Goal: Information Seeking & Learning: Find specific fact

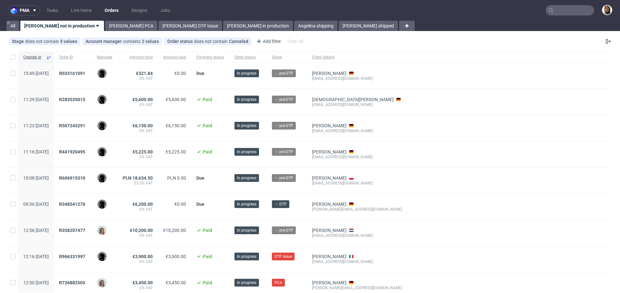
click at [568, 9] on input "text" at bounding box center [569, 10] width 48 height 10
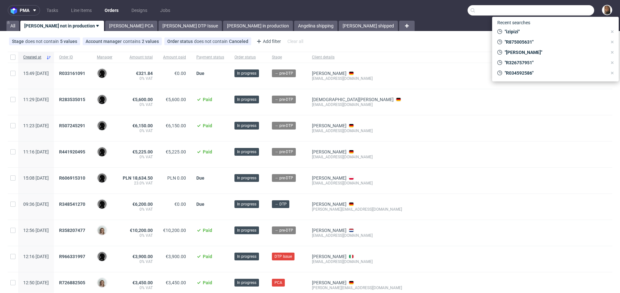
paste input "R414017148"
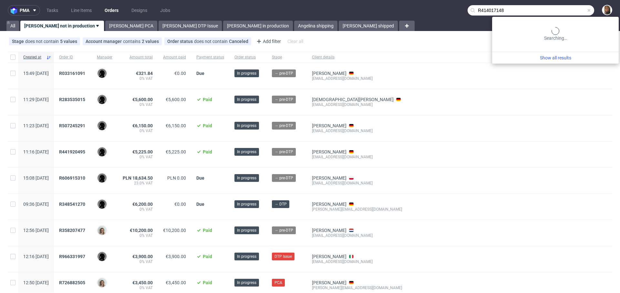
type input "R414017148"
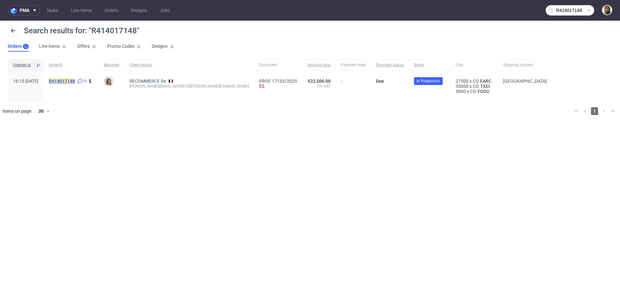
click at [75, 82] on mark "R414017148" at bounding box center [62, 80] width 26 height 5
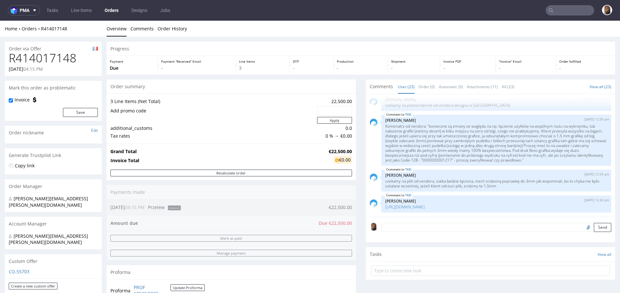
scroll to position [292, 0]
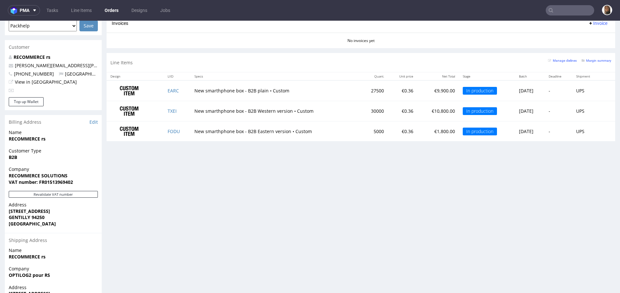
click at [575, 8] on input "text" at bounding box center [569, 10] width 48 height 10
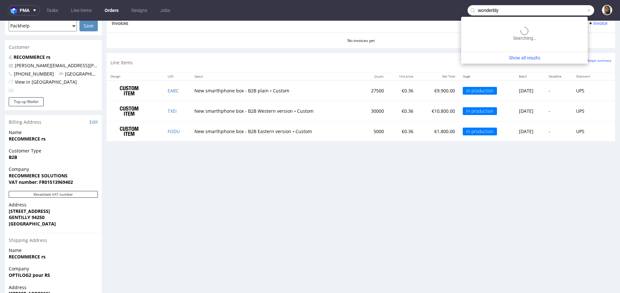
type input "wonderbly"
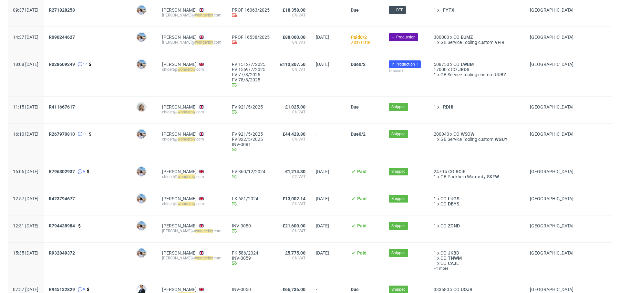
scroll to position [72, 0]
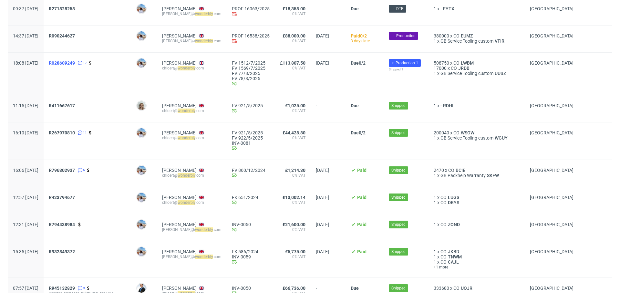
click at [75, 62] on span "R028609249" at bounding box center [62, 62] width 26 height 5
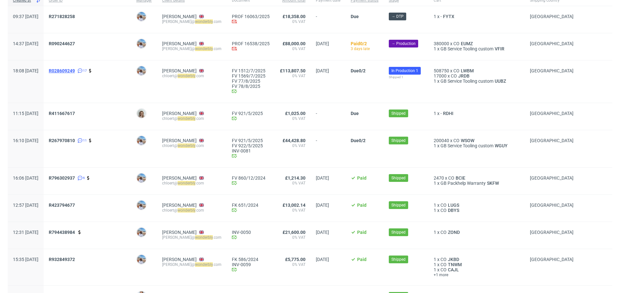
scroll to position [72, 0]
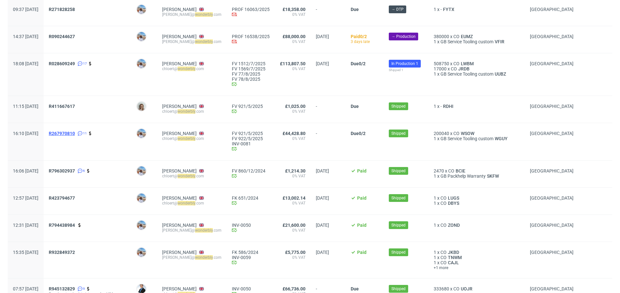
click at [75, 132] on span "R267970810" at bounding box center [62, 133] width 26 height 5
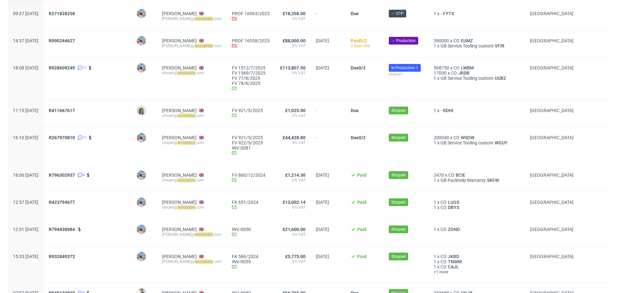
scroll to position [71, 0]
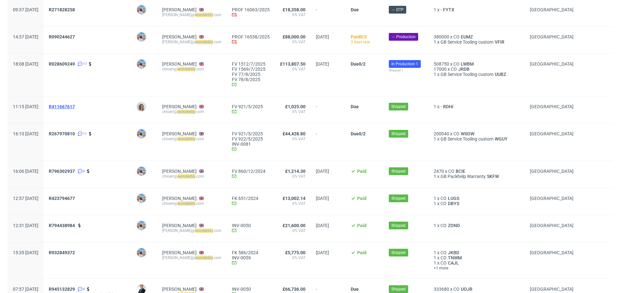
click at [75, 108] on span "R411667617" at bounding box center [62, 106] width 26 height 5
click at [75, 132] on span "R267970810" at bounding box center [62, 133] width 26 height 5
click at [74, 63] on span "R028609249" at bounding box center [62, 63] width 26 height 5
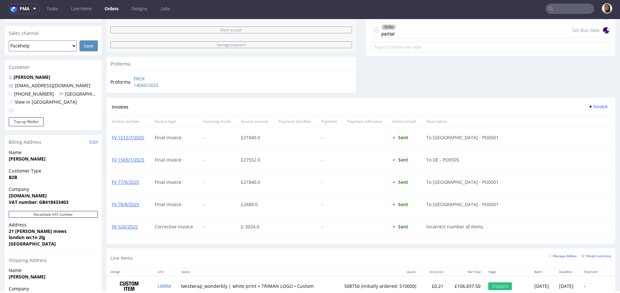
scroll to position [328, 0]
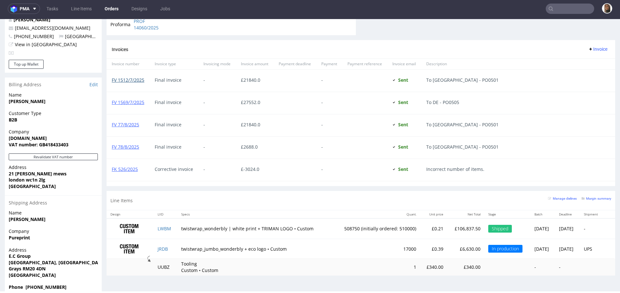
click at [125, 78] on link "FV 1512/7/2025" at bounding box center [128, 80] width 33 height 6
click at [138, 104] on div "FV 1569/7/2025" at bounding box center [127, 103] width 43 height 22
click at [137, 102] on link "FV 1569/7/2025" at bounding box center [128, 102] width 33 height 6
click at [136, 125] on link "FV 77/8/2025" at bounding box center [125, 124] width 27 height 6
click at [128, 147] on link "FV 78/8/2025" at bounding box center [125, 147] width 27 height 6
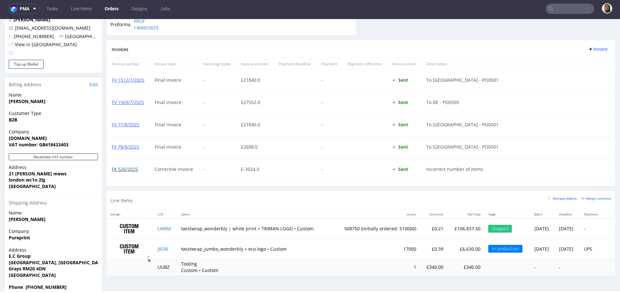
click at [131, 167] on link "FK 526/2025" at bounding box center [125, 169] width 26 height 6
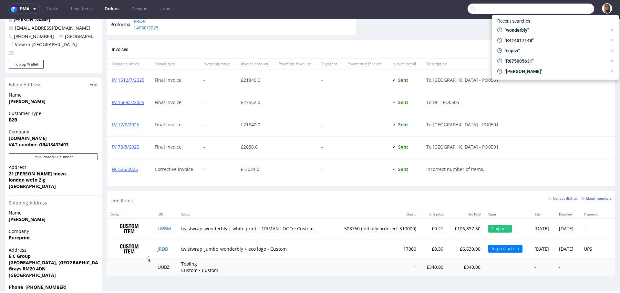
click at [566, 6] on input "text" at bounding box center [530, 9] width 126 height 10
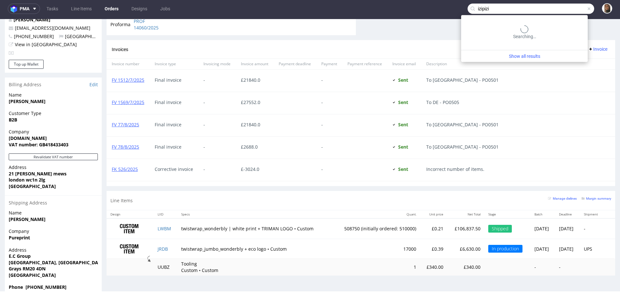
type input "izipizi"
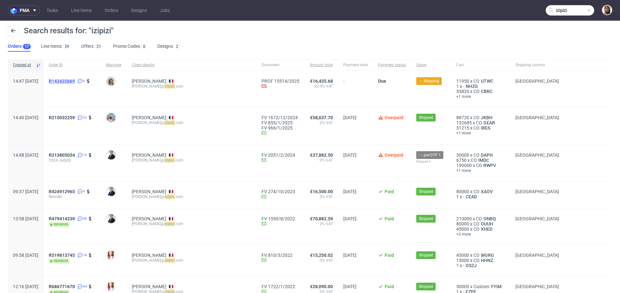
click at [75, 81] on span "R143435669" at bounding box center [62, 80] width 26 height 5
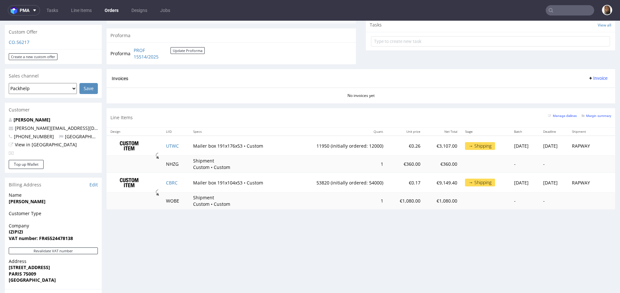
scroll to position [315, 0]
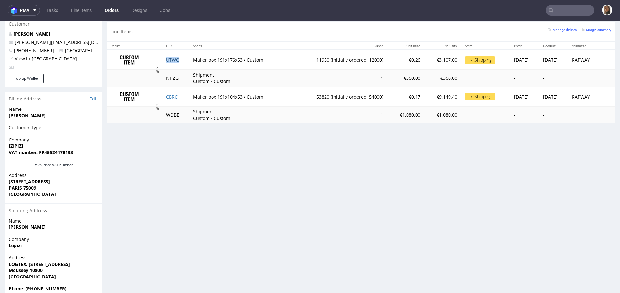
click at [170, 58] on link "UTWC" at bounding box center [172, 60] width 13 height 6
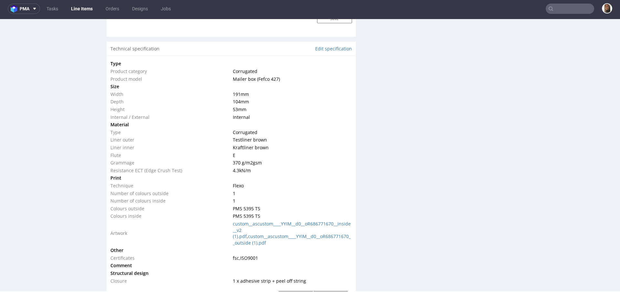
scroll to position [596, 0]
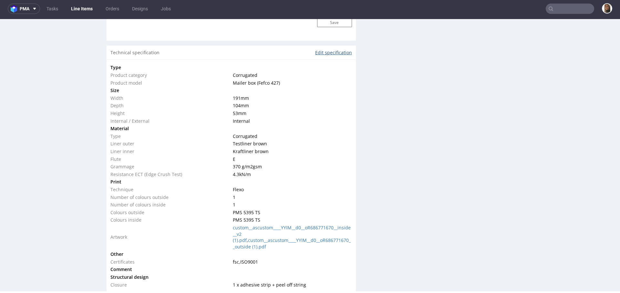
click link "Edit specification"
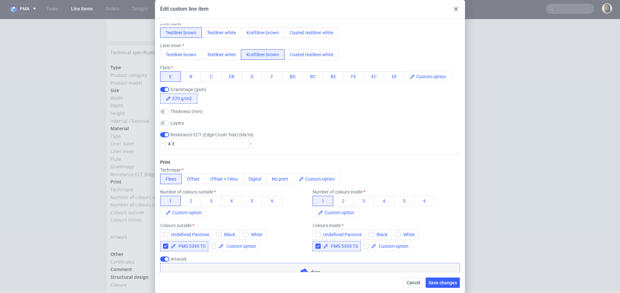
scroll to position [223, 0]
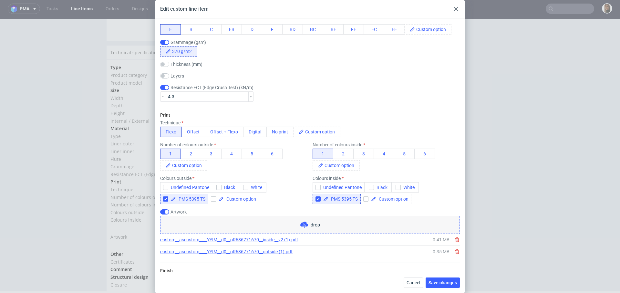
click at [454, 12] on div at bounding box center [456, 9] width 8 height 8
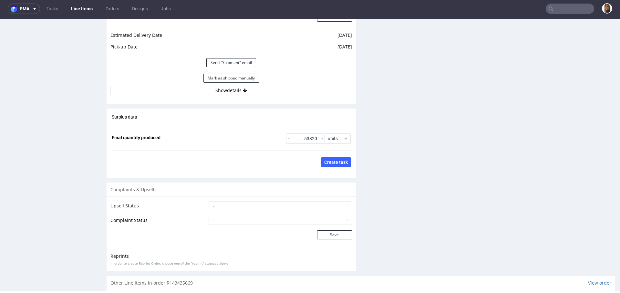
scroll to position [1049, 0]
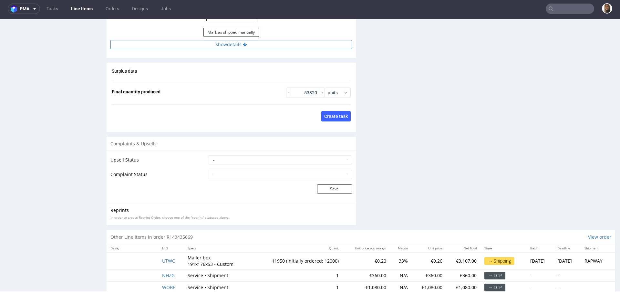
click at [243, 45] on icon at bounding box center [245, 44] width 4 height 5
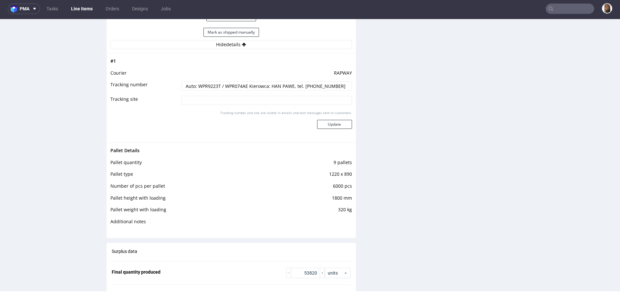
click at [559, 5] on input "text" at bounding box center [569, 9] width 48 height 10
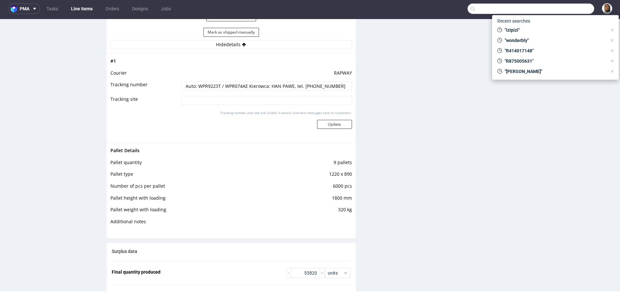
paste input "R199386014"
type input "R199386014"
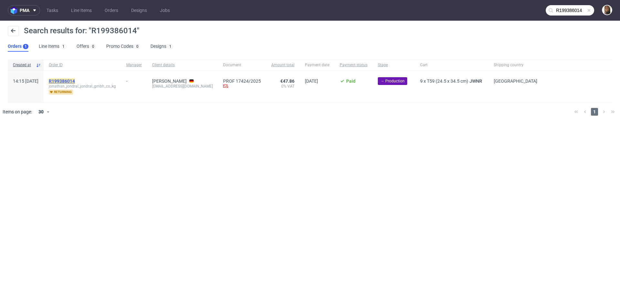
click at [73, 80] on mark "R199386014" at bounding box center [62, 80] width 26 height 5
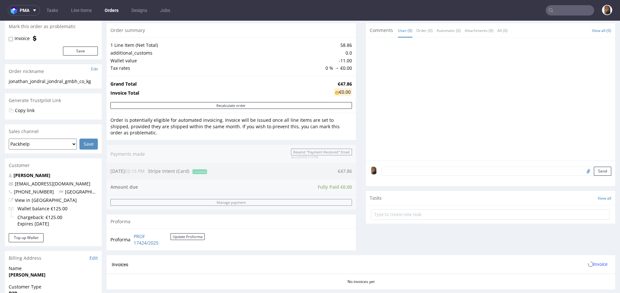
scroll to position [151, 0]
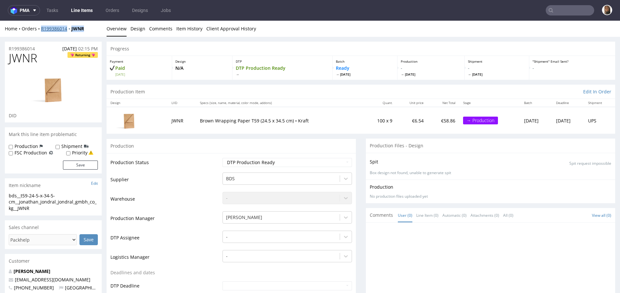
drag, startPoint x: 93, startPoint y: 31, endPoint x: 41, endPoint y: 30, distance: 52.3
click at [40, 31] on div "Home Orders R199386014 JWNR" at bounding box center [53, 28] width 97 height 6
copy div "R199386014 JWNR"
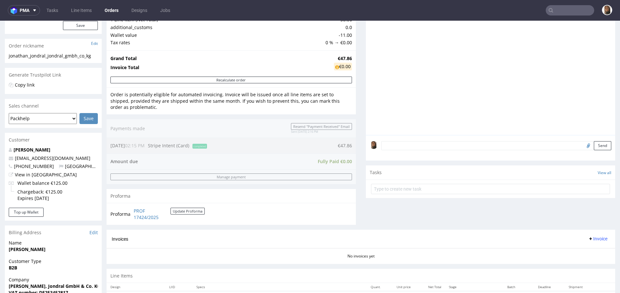
scroll to position [167, 0]
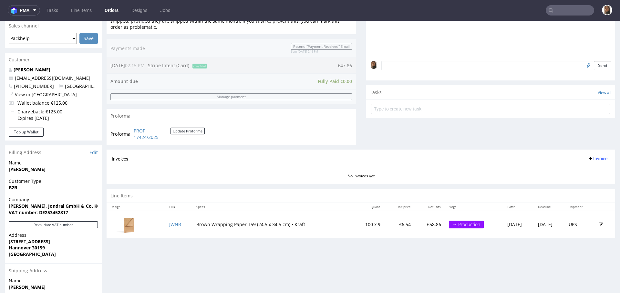
click at [28, 68] on link "Jonathan Jondral" at bounding box center [32, 69] width 37 height 6
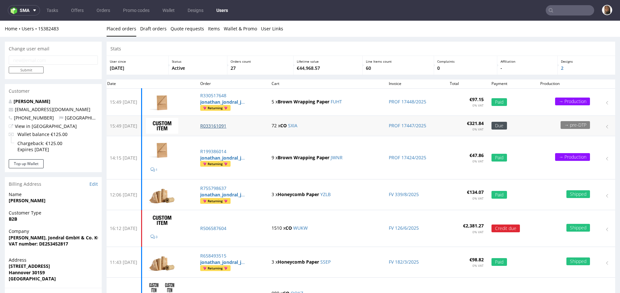
click at [220, 126] on p "R033161091" at bounding box center [232, 126] width 64 height 6
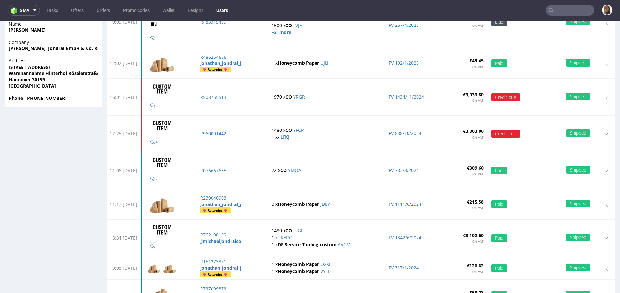
scroll to position [295, 0]
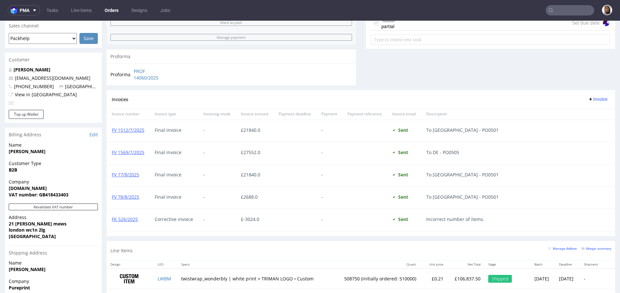
scroll to position [328, 0]
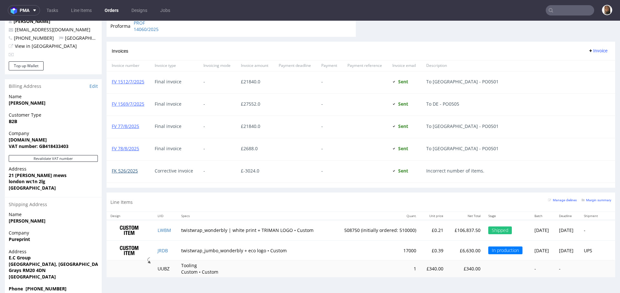
click at [129, 169] on link "FK 526/2025" at bounding box center [125, 170] width 26 height 6
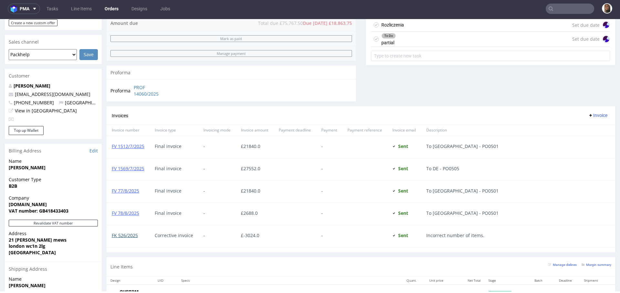
scroll to position [152, 0]
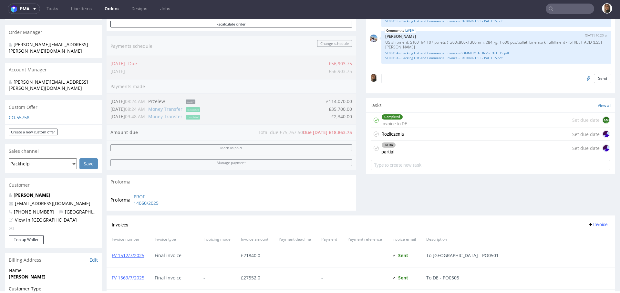
click at [418, 141] on div "To Do partial Set due date" at bounding box center [490, 148] width 239 height 15
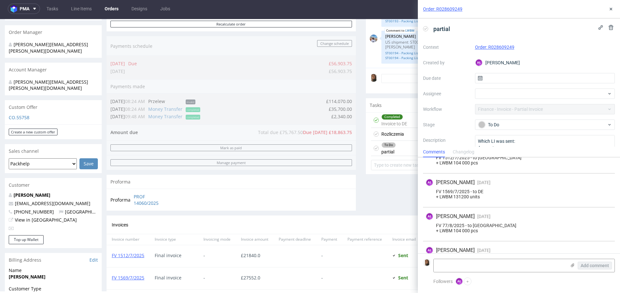
scroll to position [93, 0]
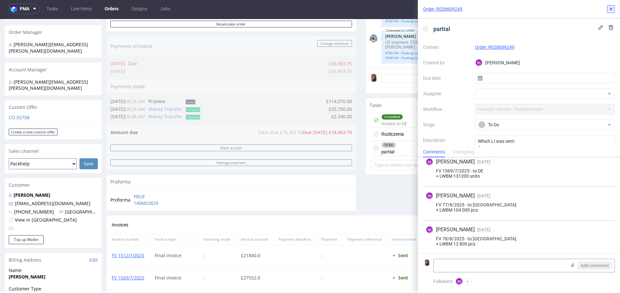
click at [608, 6] on button at bounding box center [611, 9] width 8 height 8
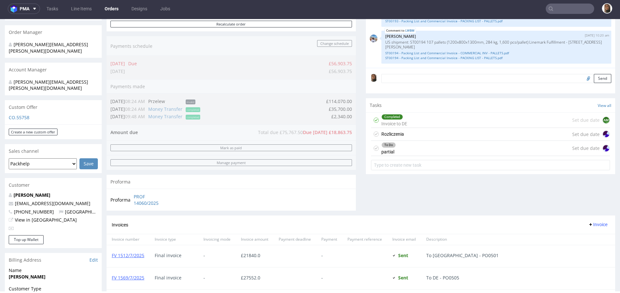
click at [404, 147] on div "To Do partial Set due date" at bounding box center [490, 148] width 239 height 15
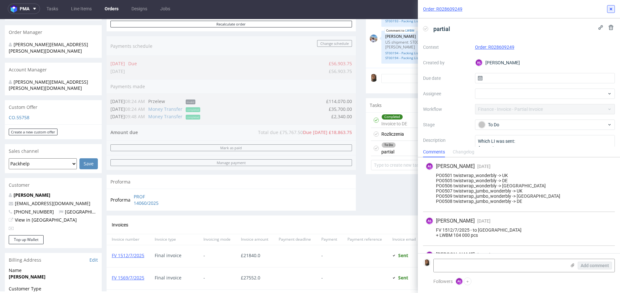
click at [613, 8] on icon at bounding box center [610, 8] width 5 height 5
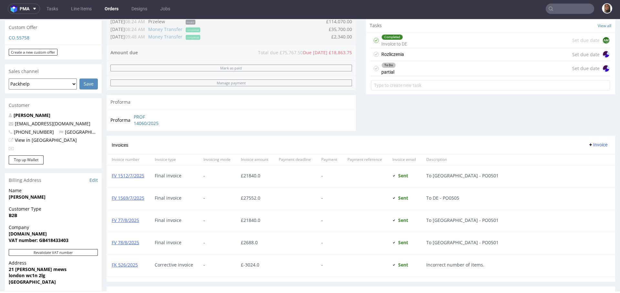
scroll to position [106, 0]
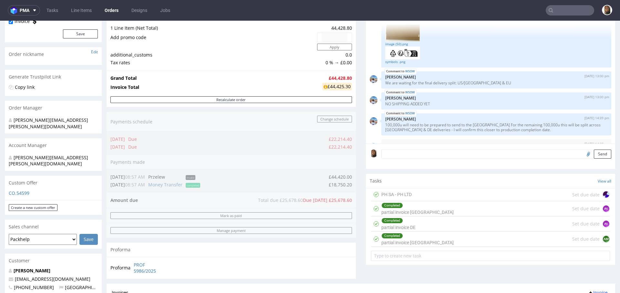
scroll to position [79, 0]
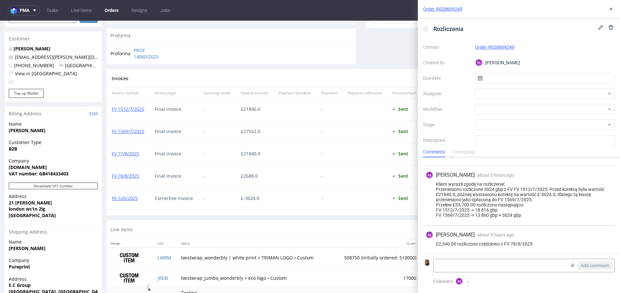
scroll to position [328, 0]
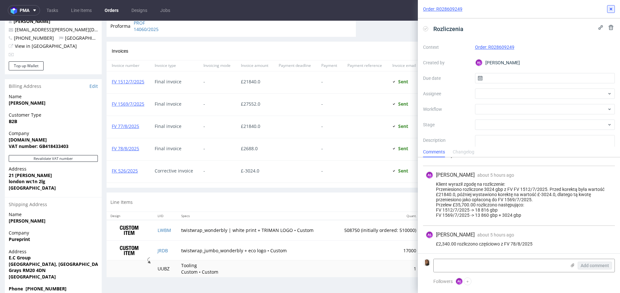
click at [609, 8] on icon at bounding box center [610, 8] width 5 height 5
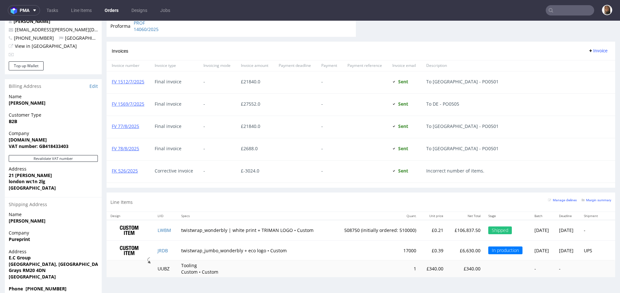
scroll to position [164, 0]
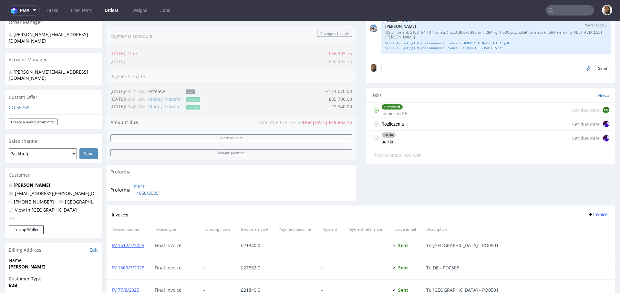
click at [441, 138] on div "To Do partial Set due date" at bounding box center [490, 138] width 239 height 15
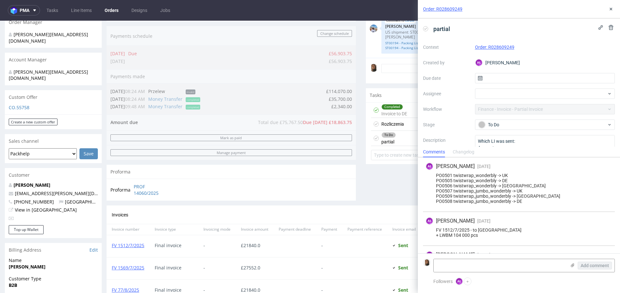
click at [409, 123] on div "Rozliczenia Set due date" at bounding box center [490, 124] width 239 height 13
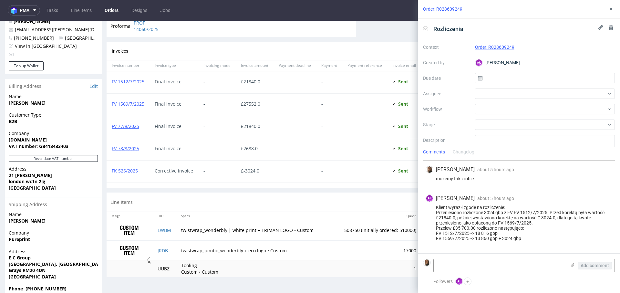
scroll to position [108, 0]
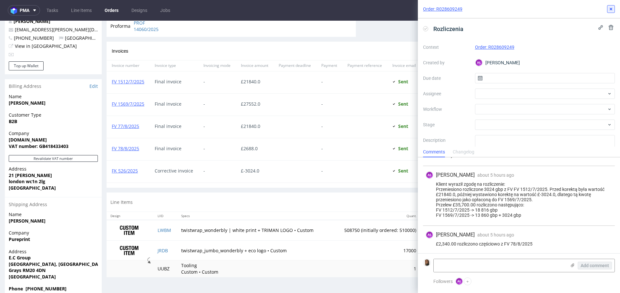
click at [607, 5] on button at bounding box center [611, 9] width 8 height 8
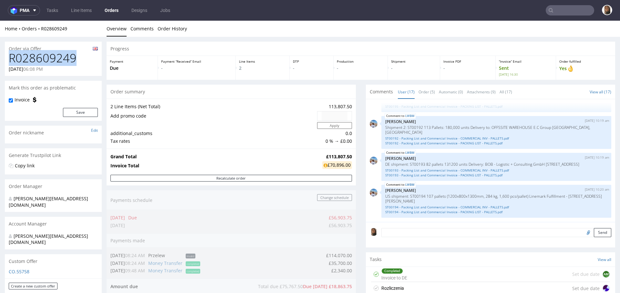
drag, startPoint x: 85, startPoint y: 60, endPoint x: 9, endPoint y: 60, distance: 75.2
click at [9, 60] on h1 "R028609249" at bounding box center [53, 58] width 89 height 13
copy h1 "R028609249"
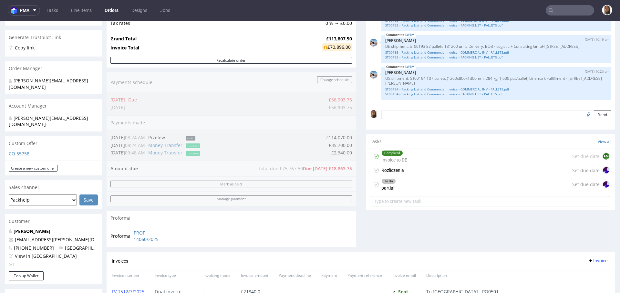
scroll to position [328, 0]
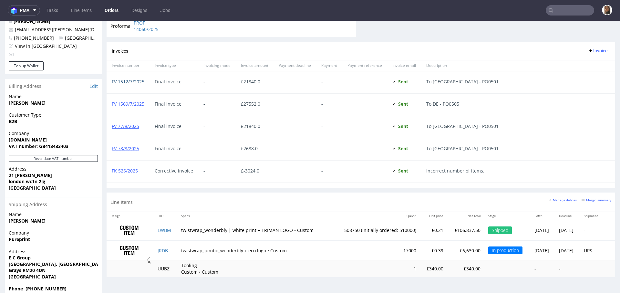
click at [123, 79] on link "FV 1512/7/2025" at bounding box center [128, 81] width 33 height 6
click at [123, 103] on link "FV 1569/7/2025" at bounding box center [128, 104] width 33 height 6
click at [122, 123] on link "FV 77/8/2025" at bounding box center [125, 126] width 27 height 6
click at [130, 147] on link "FV 78/8/2025" at bounding box center [125, 148] width 27 height 6
click at [132, 168] on link "FK 526/2025" at bounding box center [125, 170] width 26 height 6
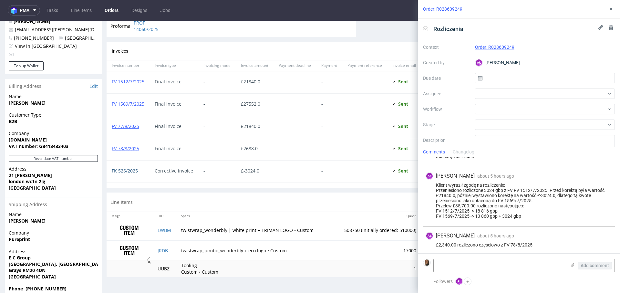
scroll to position [108, 0]
click at [300, 170] on div at bounding box center [294, 171] width 43 height 22
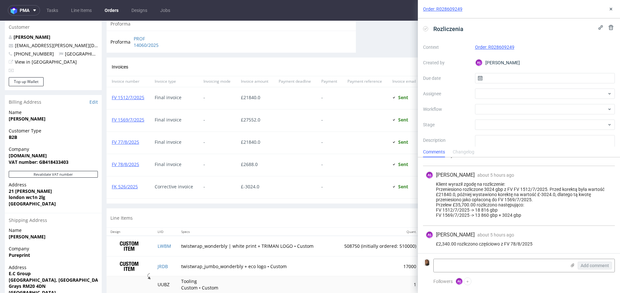
click at [244, 237] on td "twistwrap_wonderbly | white print + TRIMAN LOGO • Custom" at bounding box center [254, 246] width 155 height 20
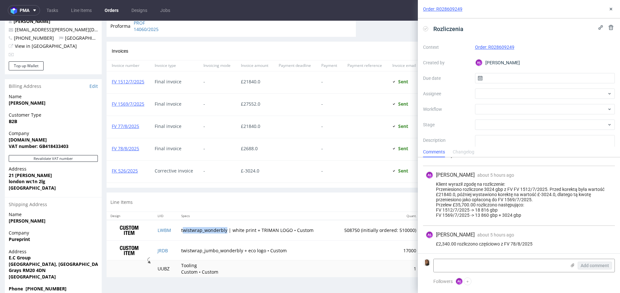
drag, startPoint x: 220, startPoint y: 227, endPoint x: 178, endPoint y: 227, distance: 41.6
click at [178, 227] on td "twistwrap_wonderbly | white print + TRIMAN LOGO • Custom" at bounding box center [254, 230] width 155 height 20
click at [179, 227] on td "twistwrap_wonderbly | white print + TRIMAN LOGO • Custom" at bounding box center [254, 230] width 155 height 20
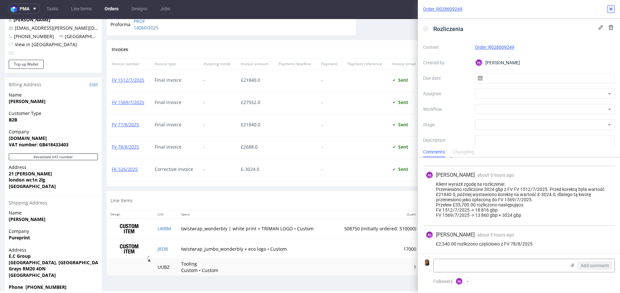
click at [612, 7] on icon at bounding box center [610, 8] width 5 height 5
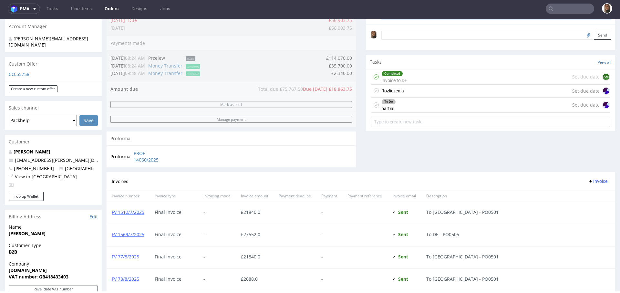
scroll to position [185, 0]
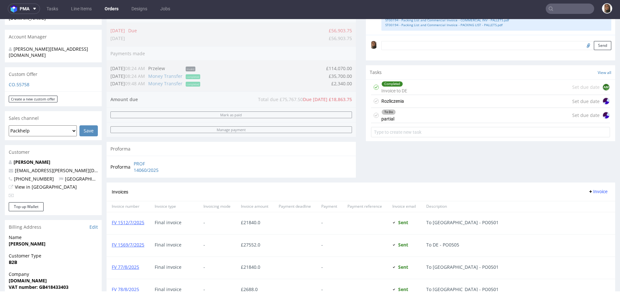
click at [400, 104] on div "Rozliczenia Set due date" at bounding box center [490, 101] width 239 height 13
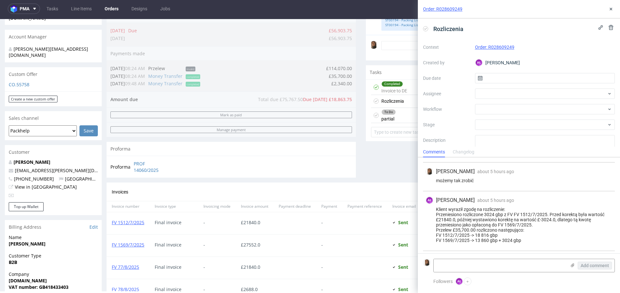
scroll to position [108, 0]
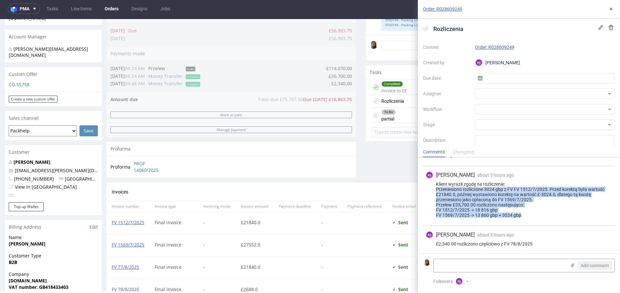
drag, startPoint x: 435, startPoint y: 187, endPoint x: 530, endPoint y: 221, distance: 100.2
click at [530, 221] on div "AŁ Aleksandra Łętowska about 5 hours ago 18th Aug 2025, 11:45 Klient wyraził zg…" at bounding box center [519, 196] width 192 height 60
copy div "Przeniesiono rozliczone 3024 gbp z FV FV 1512/7/2025. Przed korektą była wartoś…"
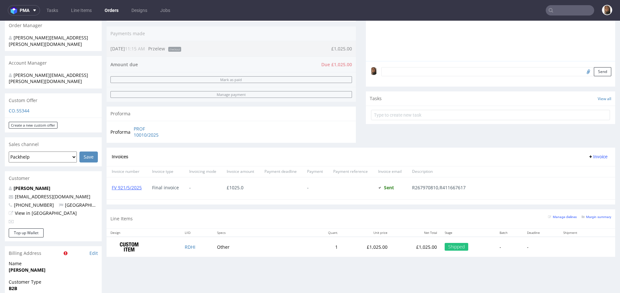
scroll to position [156, 0]
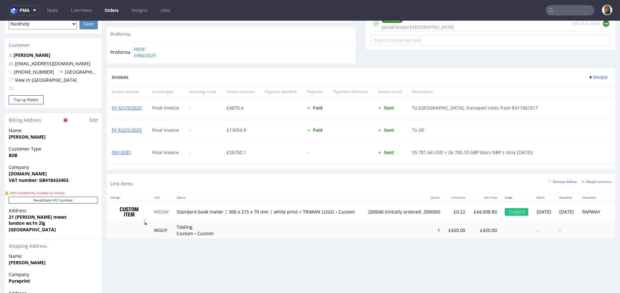
scroll to position [335, 0]
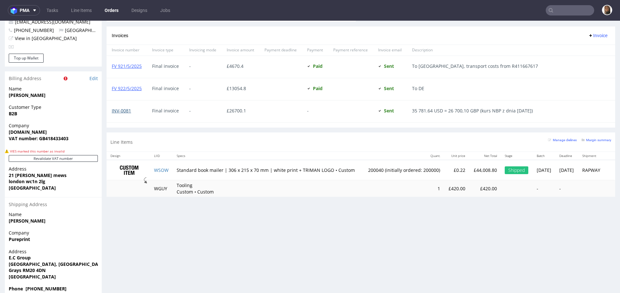
click at [116, 110] on link "INV-0081" at bounding box center [121, 110] width 19 height 6
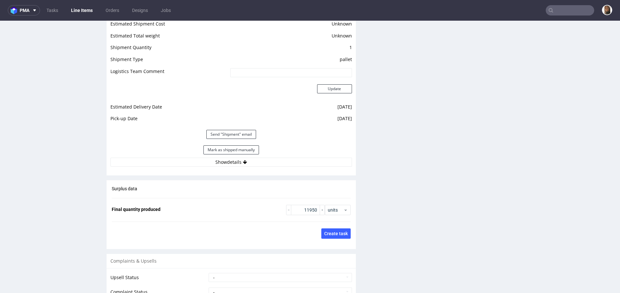
scroll to position [921, 0]
click at [226, 165] on button "Show details" at bounding box center [230, 160] width 241 height 9
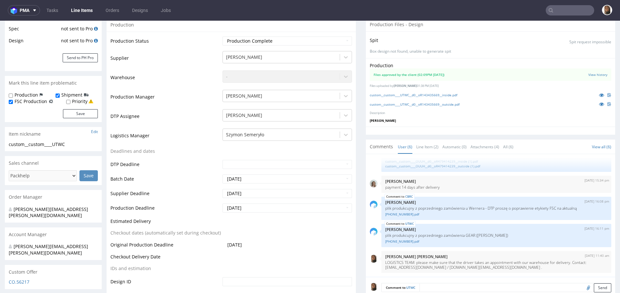
scroll to position [0, 0]
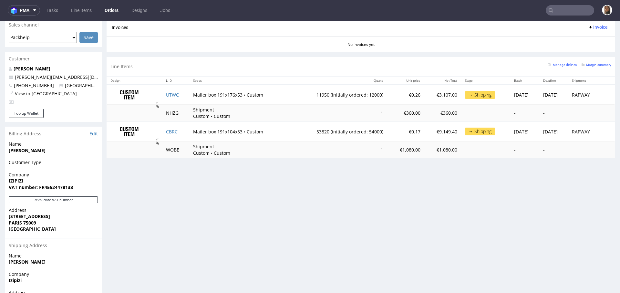
scroll to position [276, 0]
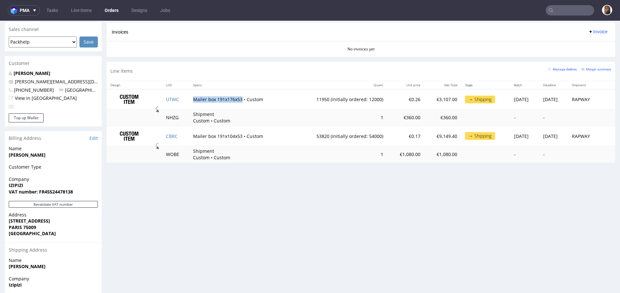
drag, startPoint x: 187, startPoint y: 99, endPoint x: 234, endPoint y: 98, distance: 46.2
click at [234, 98] on td "Mailer box 191x176x53 • Custom" at bounding box center [239, 99] width 101 height 20
copy td "Mailer box 191x176x53"
drag, startPoint x: 310, startPoint y: 100, endPoint x: 295, endPoint y: 100, distance: 14.5
click at [295, 100] on td "11950 (initially ordered: 12000)" at bounding box center [338, 99] width 97 height 20
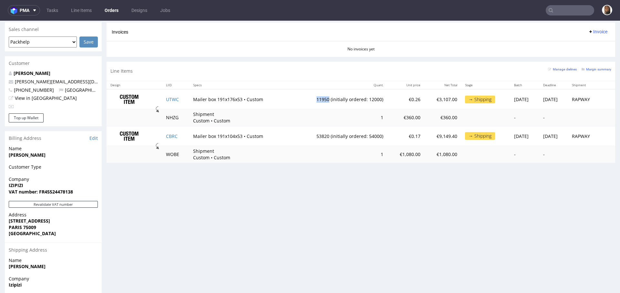
copy td "11950"
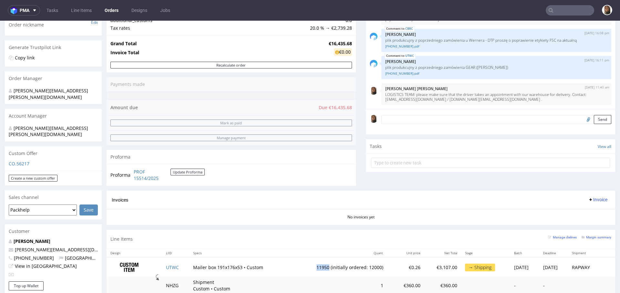
scroll to position [0, 0]
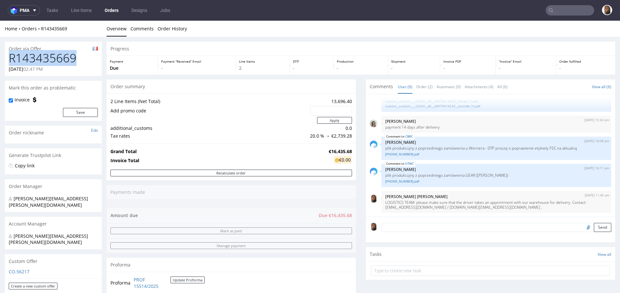
drag, startPoint x: 77, startPoint y: 60, endPoint x: 0, endPoint y: 60, distance: 77.4
copy h1 "R143435669"
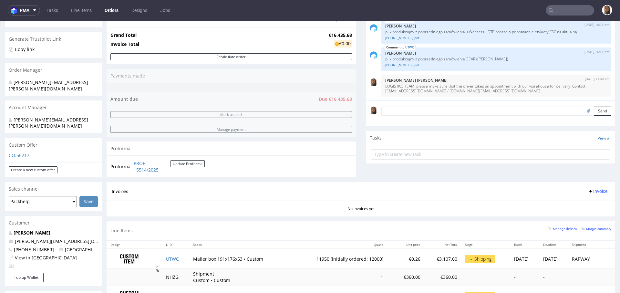
scroll to position [300, 0]
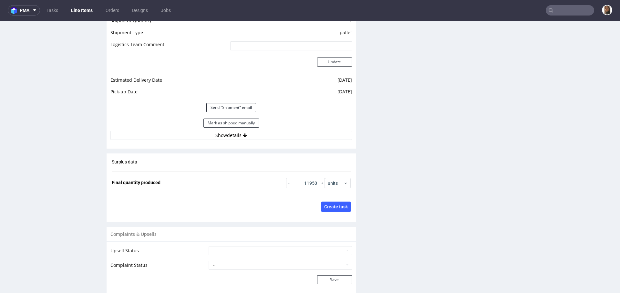
scroll to position [947, 0]
click at [224, 139] on button "Show details" at bounding box center [230, 134] width 241 height 9
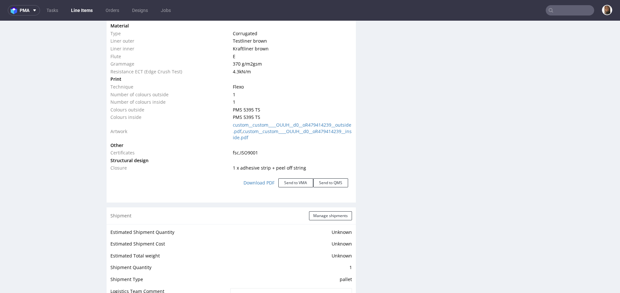
scroll to position [351, 0]
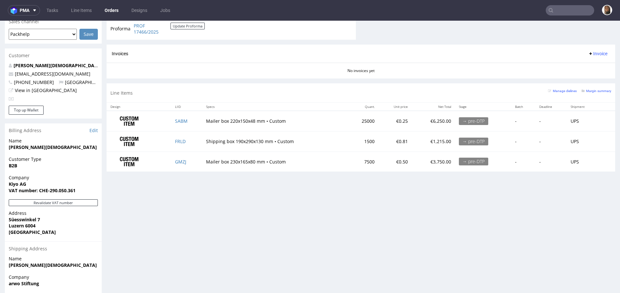
scroll to position [296, 0]
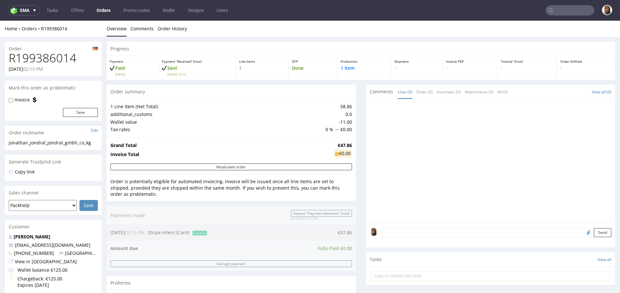
scroll to position [100, 0]
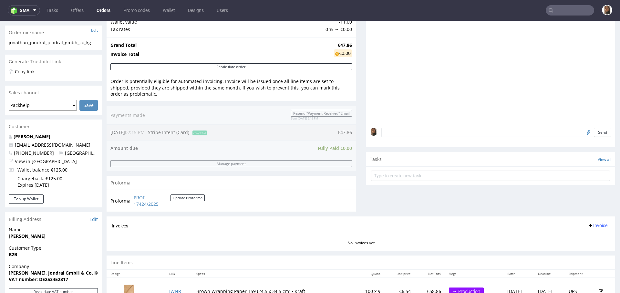
click at [390, 129] on textarea at bounding box center [496, 132] width 230 height 9
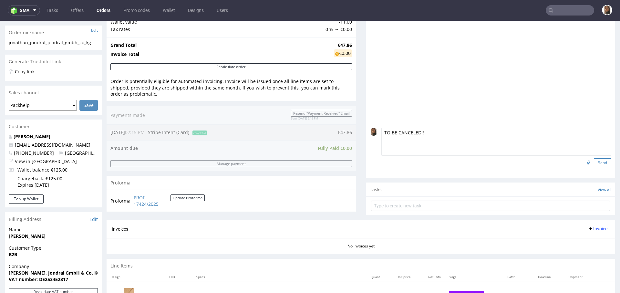
type textarea "TO BE CANCELED!!"
click at [593, 163] on button "Send" at bounding box center [601, 162] width 17 height 9
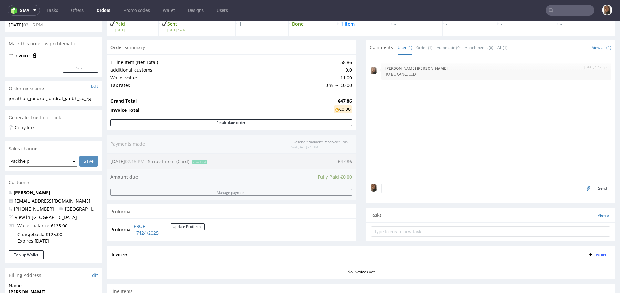
scroll to position [0, 0]
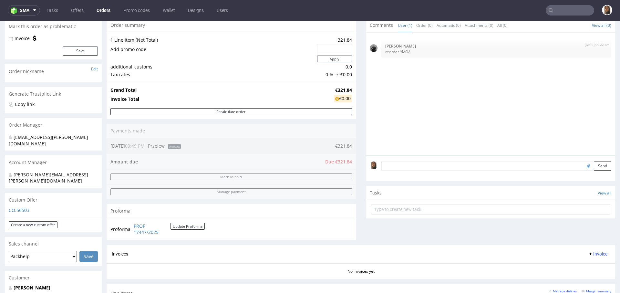
scroll to position [23, 0]
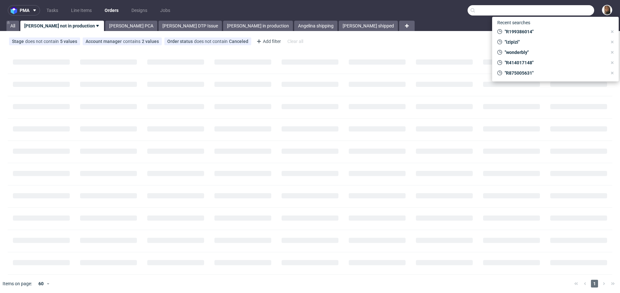
click at [570, 11] on input "text" at bounding box center [530, 10] width 126 height 10
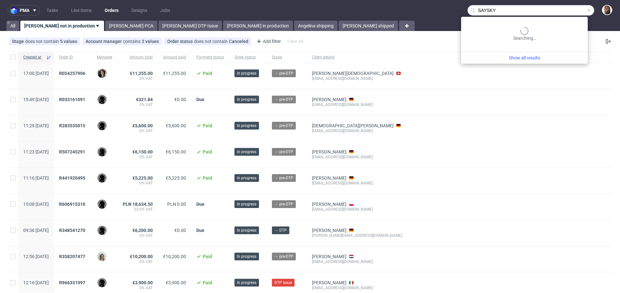
type input "SAYSKY"
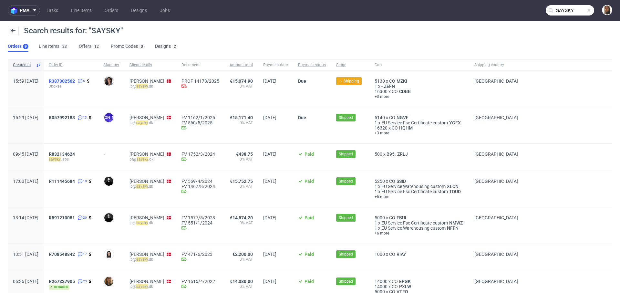
click at [75, 82] on span "R387302562" at bounding box center [62, 80] width 26 height 5
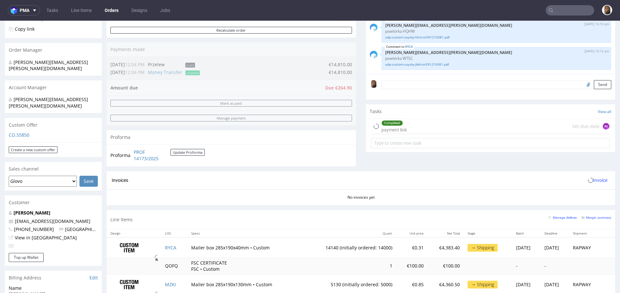
scroll to position [274, 0]
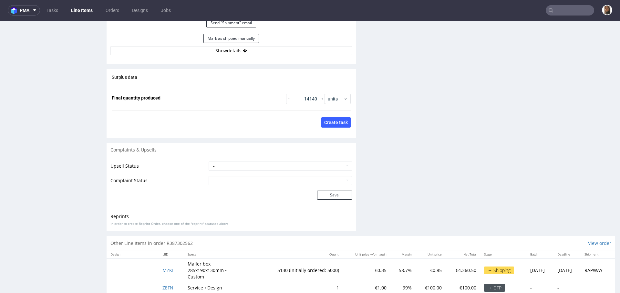
scroll to position [984, 0]
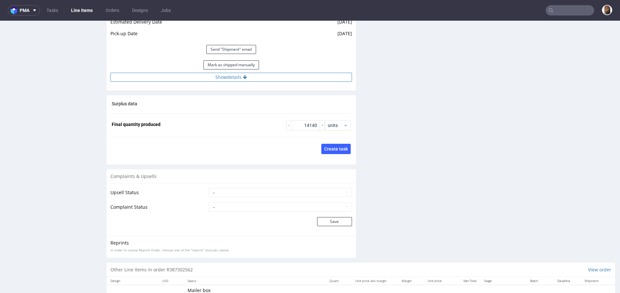
click at [233, 76] on button "Show details" at bounding box center [230, 77] width 241 height 9
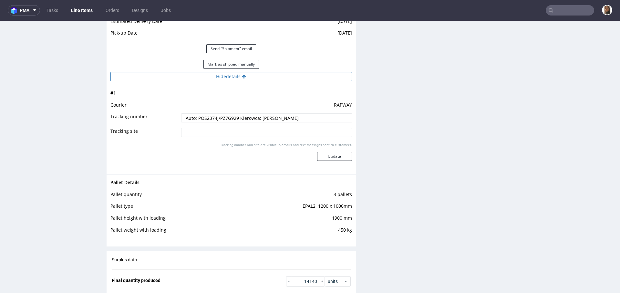
scroll to position [988, 0]
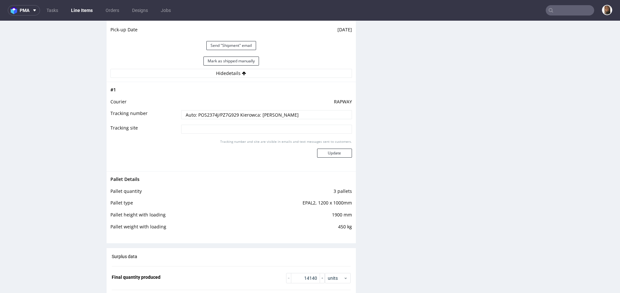
drag, startPoint x: 292, startPoint y: 111, endPoint x: 157, endPoint y: 112, distance: 135.2
click at [157, 112] on tr "Tracking number Auto: POS2374J/PZ7G929 Kierowca: Andrzej Spich" at bounding box center [230, 116] width 241 height 15
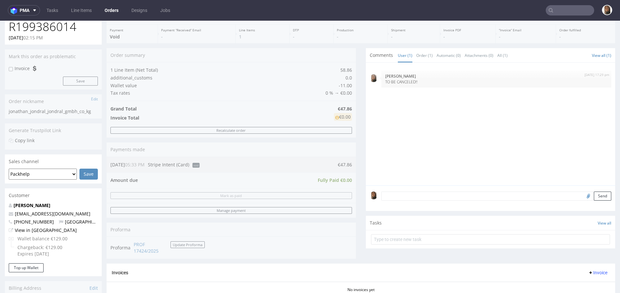
scroll to position [123, 0]
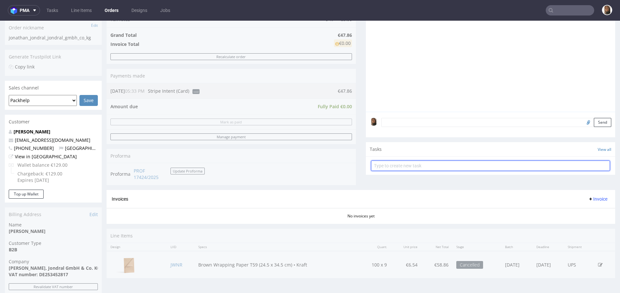
click at [413, 165] on input "text" at bounding box center [490, 165] width 239 height 10
type input "refund"
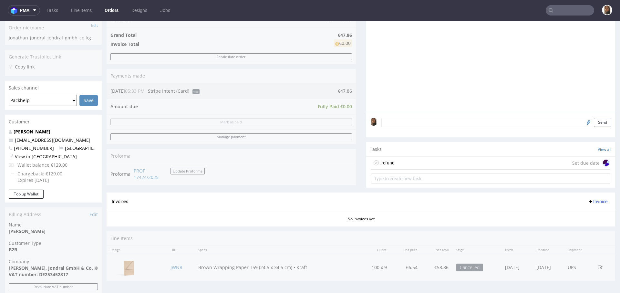
click at [427, 162] on div "refund Set due date" at bounding box center [490, 162] width 239 height 13
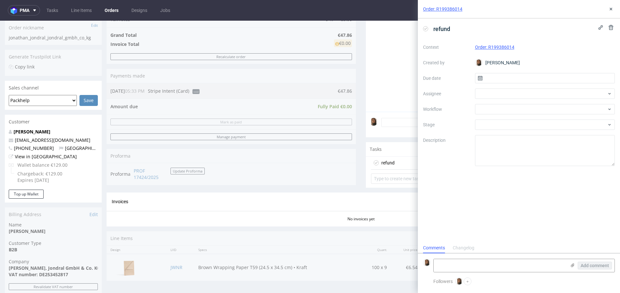
scroll to position [5, 0]
click at [491, 90] on div at bounding box center [545, 93] width 140 height 10
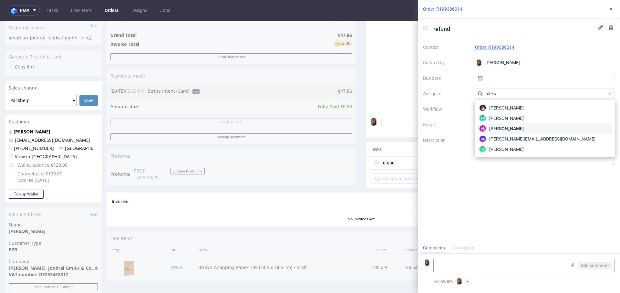
type input "aleks"
click at [507, 124] on div "AŁ [PERSON_NAME]" at bounding box center [544, 128] width 135 height 10
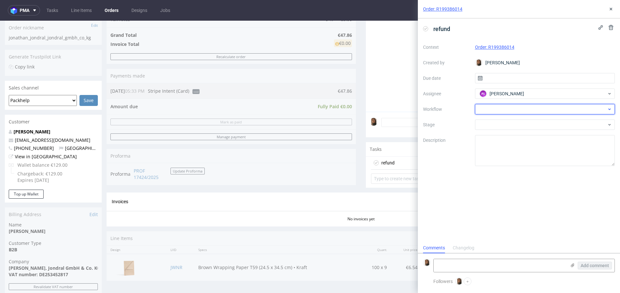
click at [494, 109] on div at bounding box center [545, 109] width 140 height 10
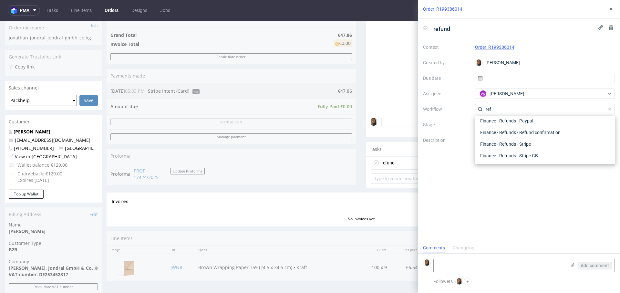
scroll to position [35, 0]
type input "refun"
click at [505, 145] on div "Finance - Refunds - Stripe" at bounding box center [544, 144] width 135 height 12
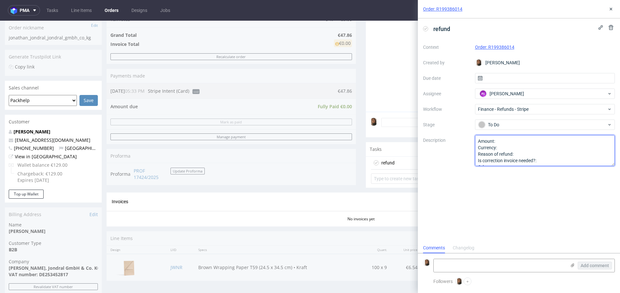
click at [505, 140] on textarea "Amount: Currency: Reason of refund: Is correction invoice needed?: Other:" at bounding box center [545, 150] width 140 height 31
click at [613, 9] on icon at bounding box center [610, 8] width 5 height 5
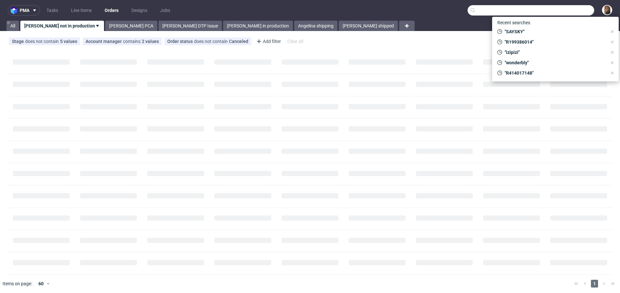
click at [578, 11] on input "text" at bounding box center [530, 10] width 126 height 10
paste input "[EMAIL_ADDRESS][DOMAIN_NAME]"
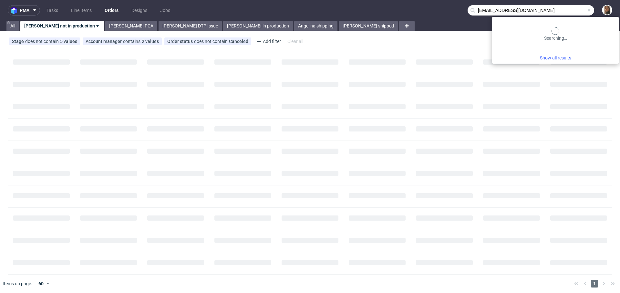
type input "[EMAIL_ADDRESS][DOMAIN_NAME]"
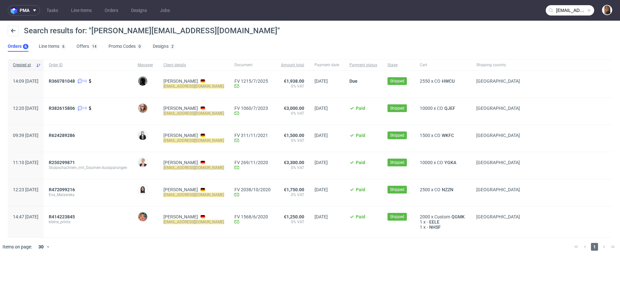
click at [191, 87] on mark "[EMAIL_ADDRESS][DOMAIN_NAME]" at bounding box center [193, 86] width 61 height 5
copy div "[EMAIL_ADDRESS][DOMAIN_NAME]"
